Goal: Task Accomplishment & Management: Manage account settings

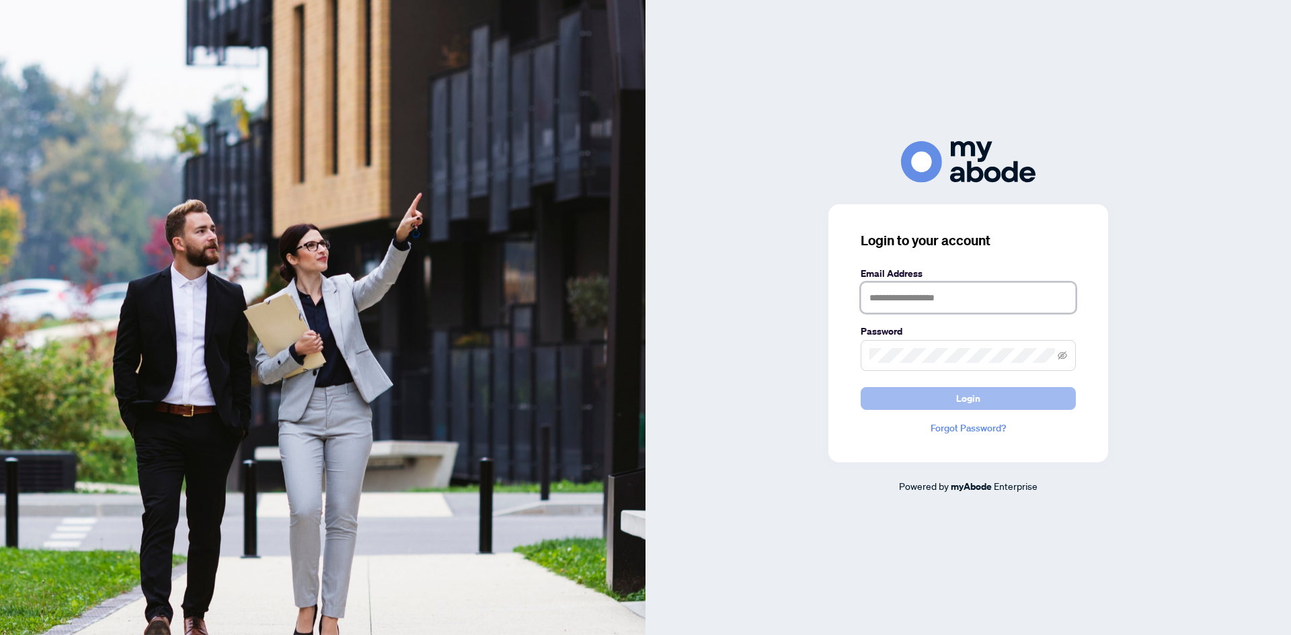
type input "**********"
click at [941, 402] on button "Login" at bounding box center [968, 398] width 215 height 23
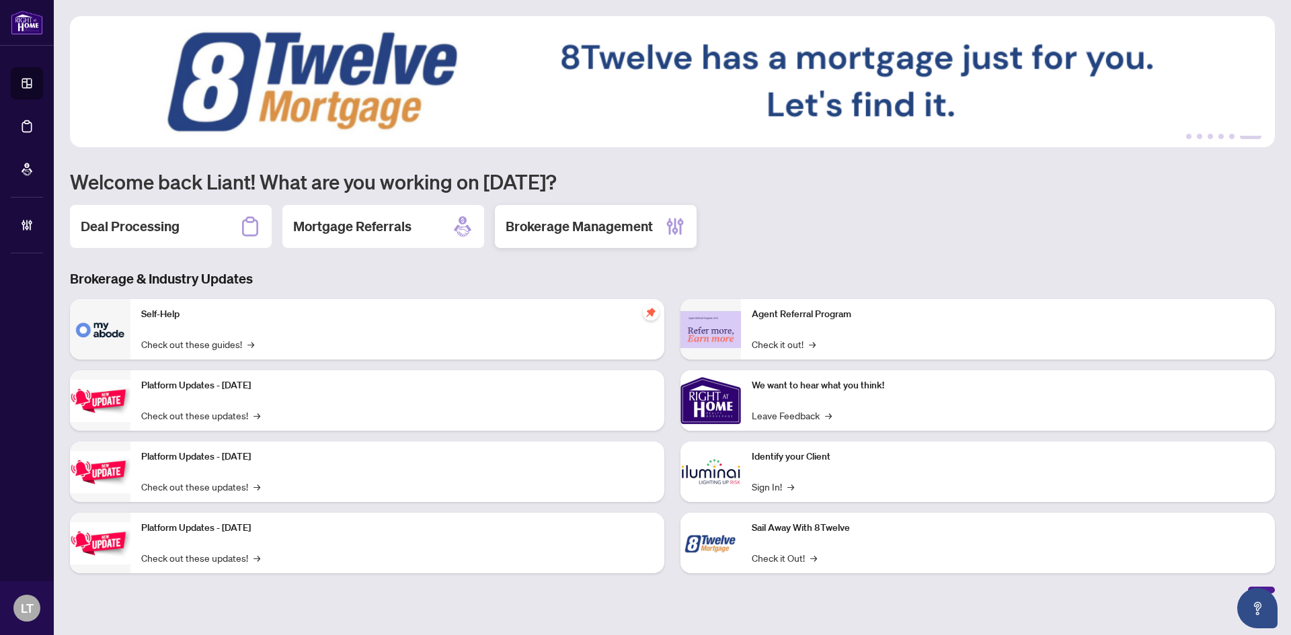
click at [621, 231] on h2 "Brokerage Management" at bounding box center [579, 226] width 147 height 19
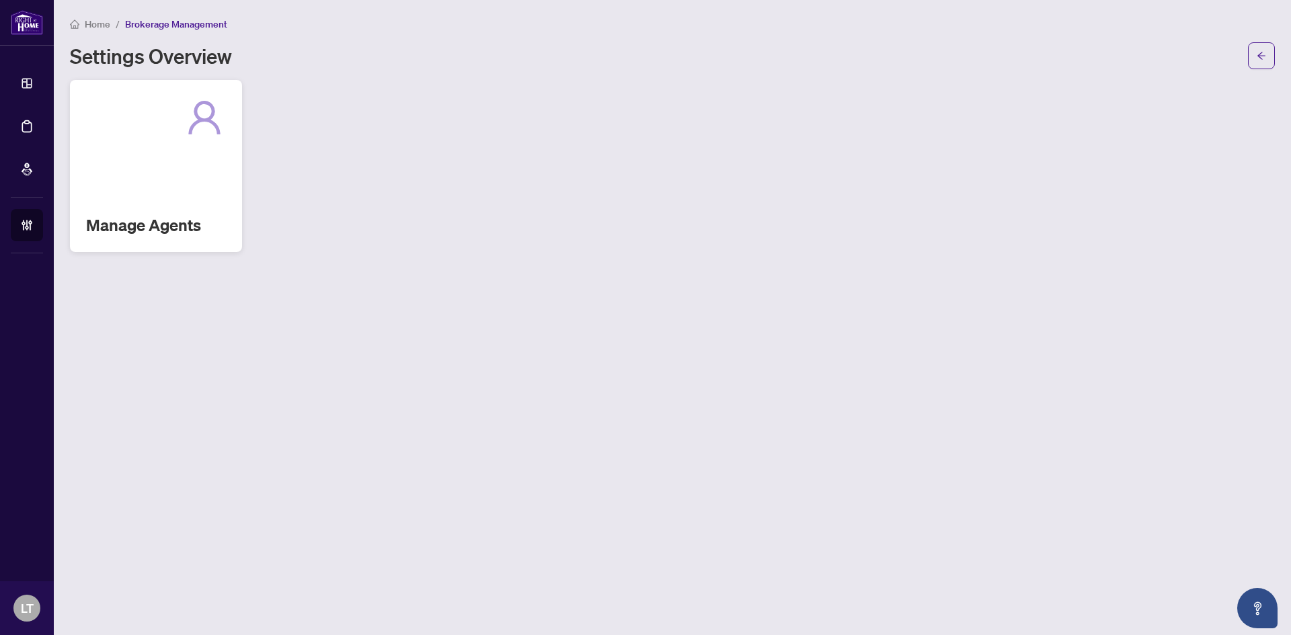
click at [165, 200] on div "Manage Agents" at bounding box center [156, 166] width 172 height 172
